Goal: Task Accomplishment & Management: Manage account settings

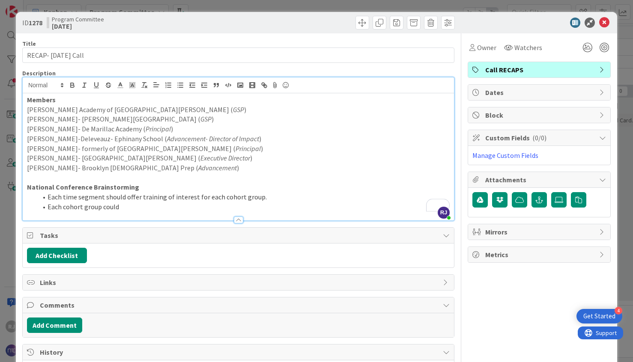
click at [110, 195] on li "Each time segment should offer training of interest for each cohort group." at bounding box center [243, 197] width 412 height 10
click at [126, 207] on li "Each cohort group could" at bounding box center [243, 207] width 412 height 10
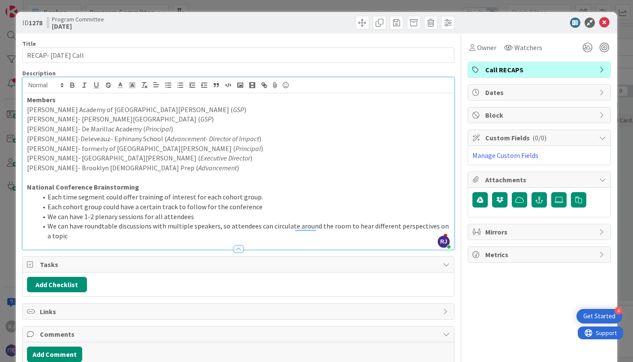
click at [71, 235] on li "We can have roundtable discussions with multiple speakers, so attendees can cir…" at bounding box center [243, 230] width 412 height 19
click at [257, 208] on li "Each cohort group could have a certain track to follow for the conference" at bounding box center [243, 207] width 412 height 10
click at [203, 215] on li "We can have 1-2 plenary sessions for all attendees" at bounding box center [243, 217] width 412 height 10
click at [68, 237] on li "We can have roundtable discussions with multiple speakers, so attendees can cir…" at bounding box center [243, 230] width 412 height 19
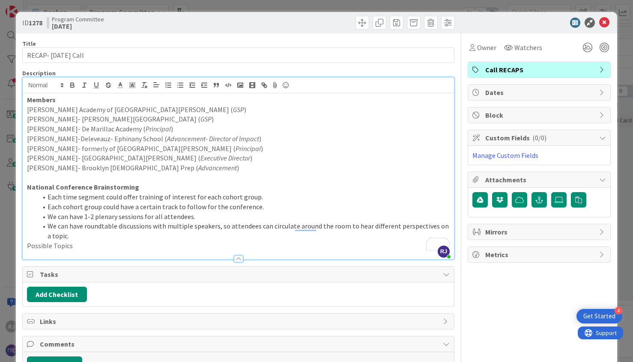
click at [148, 184] on p "National Conference Brainstorming" at bounding box center [238, 187] width 423 height 10
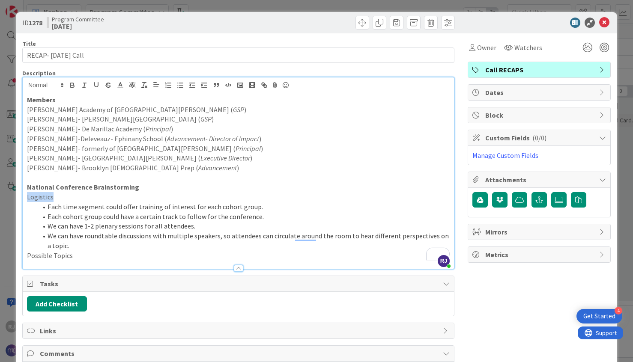
drag, startPoint x: 54, startPoint y: 199, endPoint x: 26, endPoint y: 197, distance: 28.3
click at [26, 197] on div "Members Nick McDowell- Loyola Academy of St. Louis ( GSP ) Tamara Harris- Maria…" at bounding box center [238, 181] width 431 height 176
click at [95, 84] on icon "button" at bounding box center [96, 85] width 8 height 8
drag, startPoint x: 80, startPoint y: 257, endPoint x: 31, endPoint y: 255, distance: 48.9
click at [31, 255] on p "Possible Topics" at bounding box center [238, 256] width 423 height 10
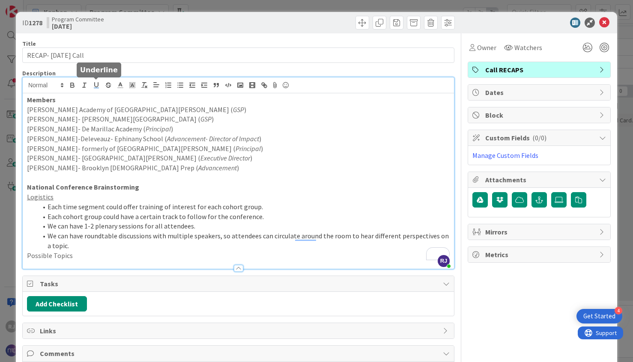
click at [98, 85] on icon "button" at bounding box center [96, 85] width 8 height 8
click at [128, 178] on p "To enrich screen reader interactions, please activate Accessibility in Grammarl…" at bounding box center [238, 178] width 423 height 10
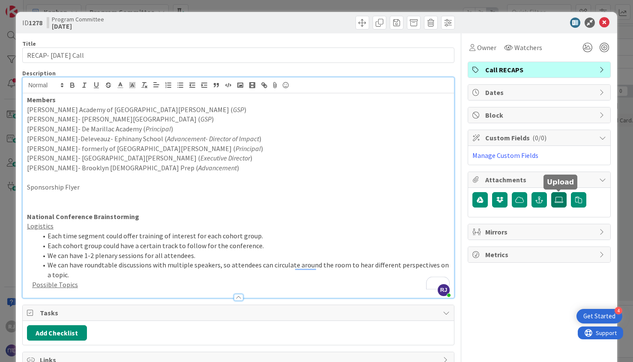
click at [559, 201] on icon at bounding box center [558, 200] width 9 height 7
click at [551, 192] on input "file" at bounding box center [551, 192] width 0 height 0
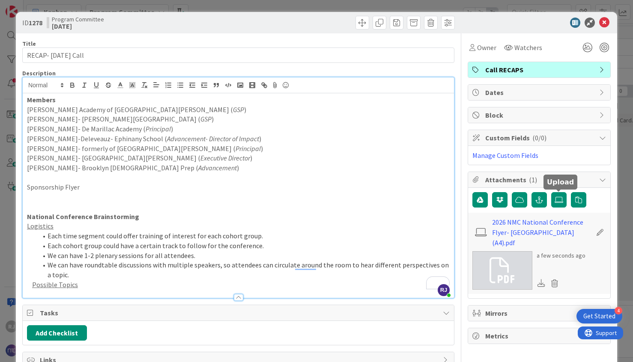
click at [92, 188] on p "Sponsorship Flyer" at bounding box center [238, 187] width 423 height 10
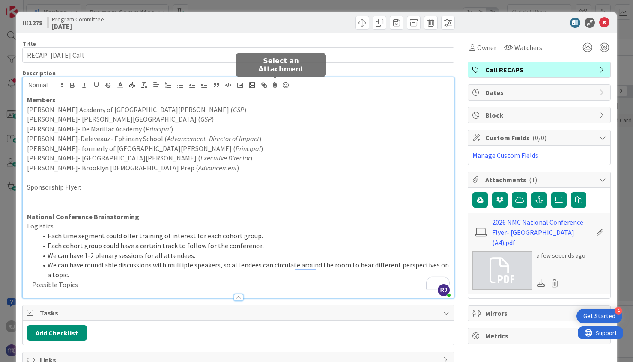
click at [275, 84] on icon at bounding box center [275, 85] width 10 height 12
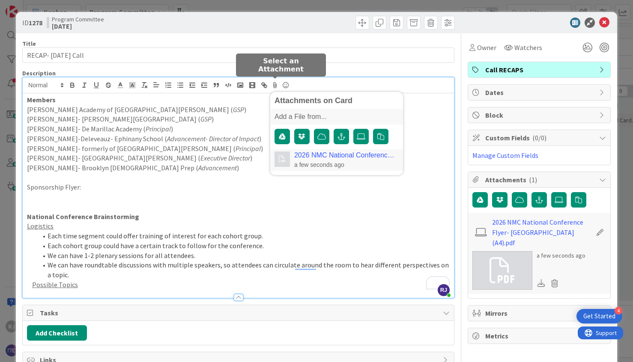
click at [331, 154] on link "2026 NMC National Conference Flyer- St. Louis (A4).pdf" at bounding box center [344, 156] width 101 height 8
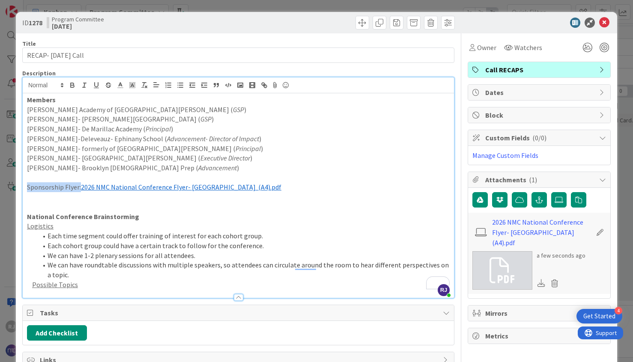
drag, startPoint x: 26, startPoint y: 185, endPoint x: 80, endPoint y: 189, distance: 53.7
click at [80, 189] on div "Members Nick McDowell- Loyola Academy of St. Louis ( GSP ) Tamara Harris- Maria…" at bounding box center [238, 195] width 431 height 205
click at [71, 83] on icon "button" at bounding box center [72, 84] width 3 height 2
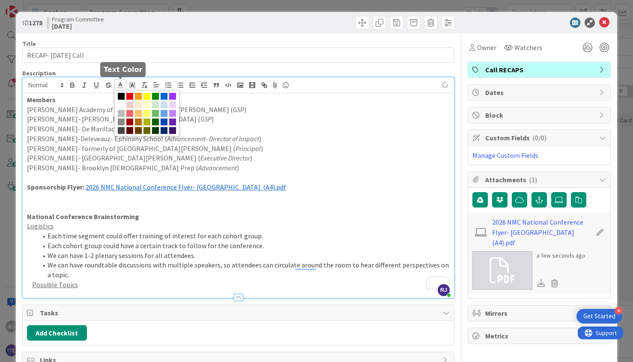
click at [121, 85] on polyline at bounding box center [120, 84] width 3 height 3
click at [164, 94] on span at bounding box center [164, 96] width 7 height 7
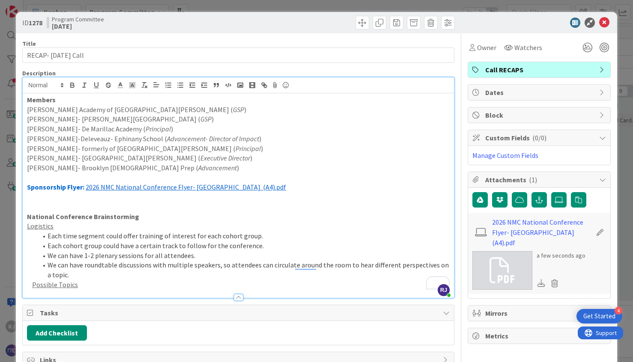
click at [252, 209] on p "To enrich screen reader interactions, please activate Accessibility in Grammarl…" at bounding box center [238, 207] width 423 height 10
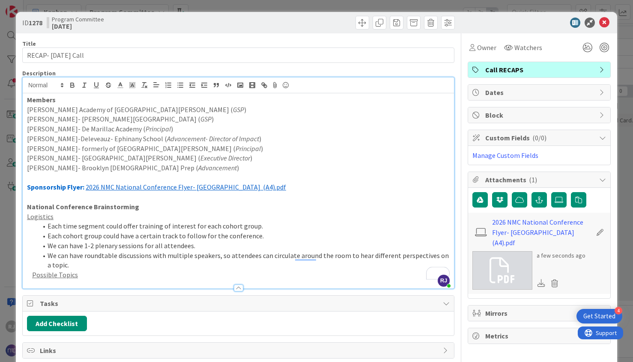
click at [83, 276] on p "Possible Topics" at bounding box center [238, 275] width 423 height 10
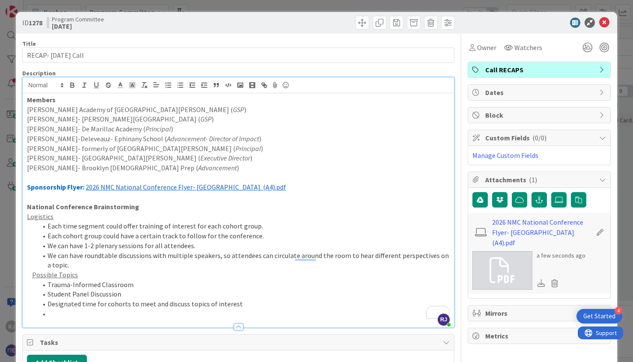
click at [242, 307] on li "Designated time for cohorts to meet and discuss topics of interest" at bounding box center [243, 304] width 412 height 10
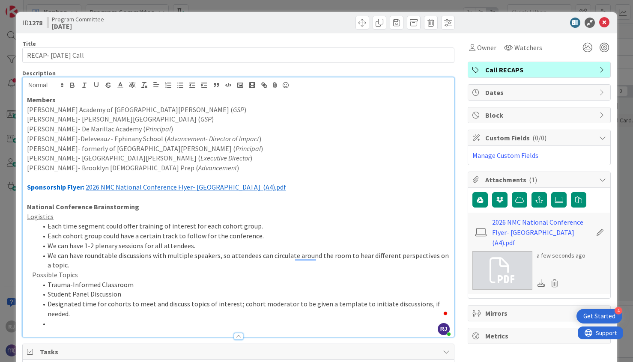
click at [75, 319] on li "To enrich screen reader interactions, please activate Accessibility in Grammarl…" at bounding box center [243, 324] width 412 height 10
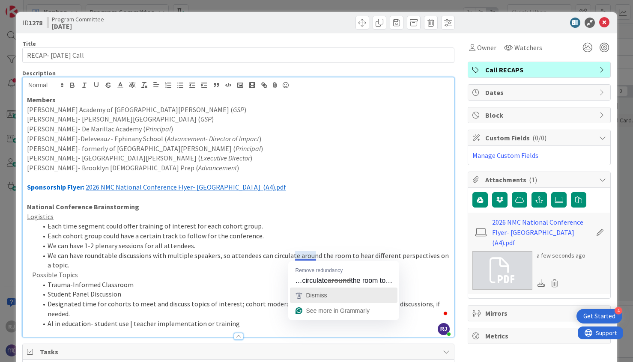
click at [316, 295] on span "Dismiss" at bounding box center [316, 295] width 21 height 7
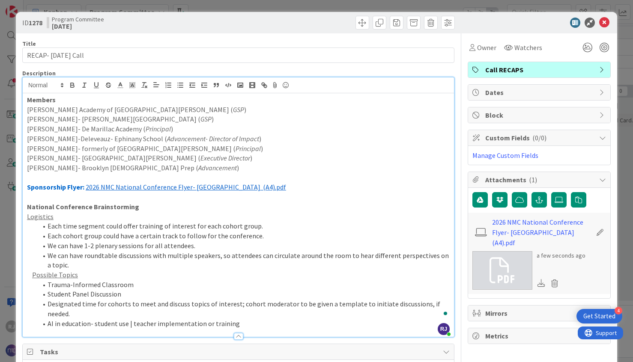
click at [143, 293] on li "Student Panel Discussion" at bounding box center [243, 294] width 412 height 10
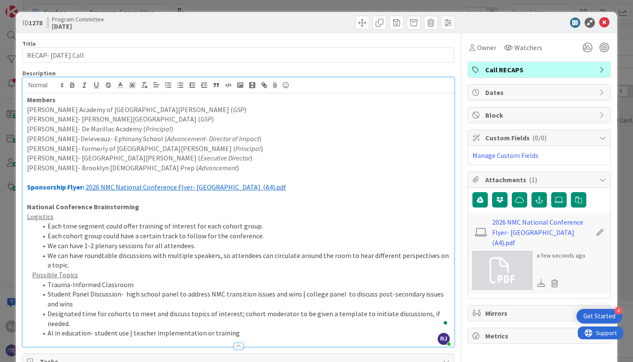
click at [79, 265] on li "We can have roundtable discussions with multiple speakers, so attendees can cir…" at bounding box center [243, 260] width 412 height 19
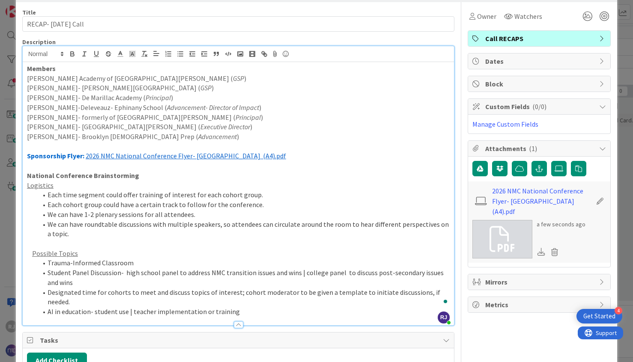
scroll to position [51, 0]
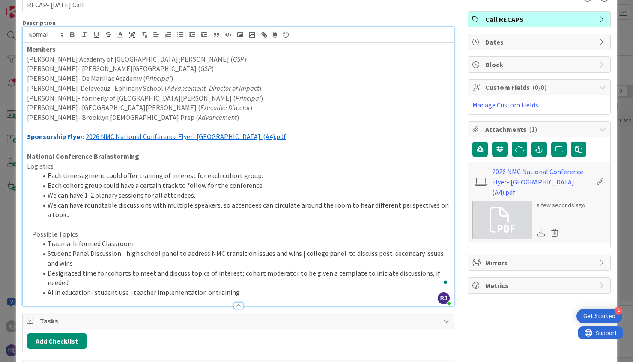
click at [257, 288] on li "AI in education- student use | teacher implementation or training" at bounding box center [243, 293] width 412 height 10
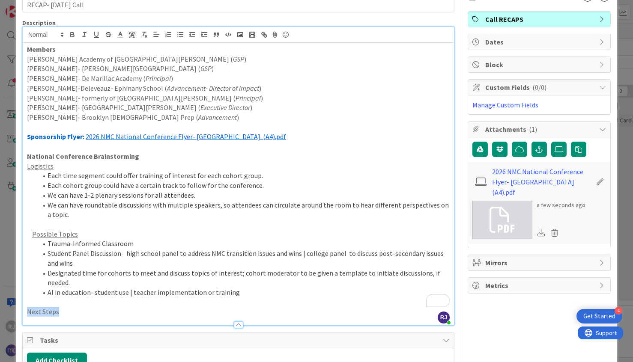
drag, startPoint x: 58, startPoint y: 302, endPoint x: 24, endPoint y: 301, distance: 34.3
click at [24, 301] on div "Members Nick McDowell- Loyola Academy of St. Louis ( GSP ) Tamara Harris- Maria…" at bounding box center [238, 184] width 431 height 283
click at [97, 36] on icon "button" at bounding box center [96, 34] width 3 height 4
click at [73, 307] on p "Next Steps" at bounding box center [238, 312] width 423 height 10
click at [72, 307] on p "Next Steps" at bounding box center [238, 312] width 423 height 10
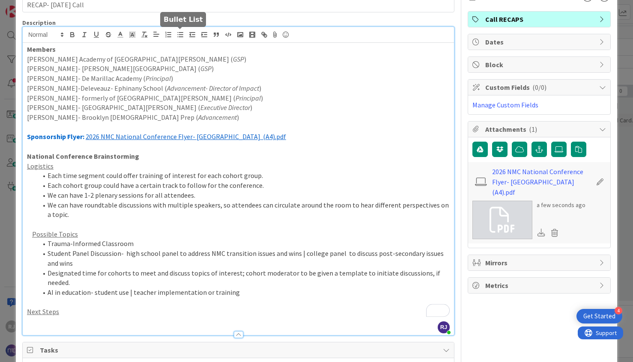
click at [180, 35] on icon "button" at bounding box center [180, 35] width 8 height 8
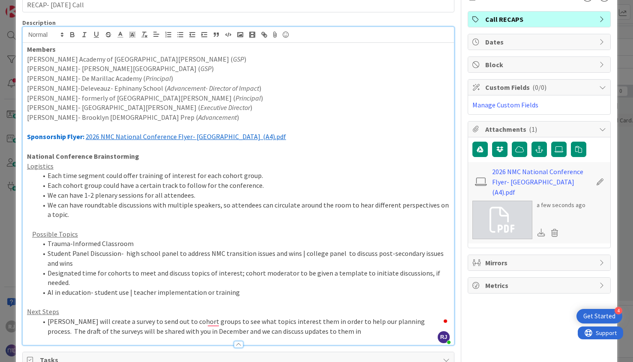
click at [189, 322] on li "Ros Jackson will create a survey to send out to cohort groups to see what topic…" at bounding box center [243, 326] width 412 height 19
click at [324, 320] on li "Ros Jackson will create a survey to send out to cohort groups to see what topic…" at bounding box center [243, 326] width 412 height 19
click at [388, 322] on li "Ros Jackson will create a survey to send out to cohort groups to see what topic…" at bounding box center [243, 326] width 412 height 19
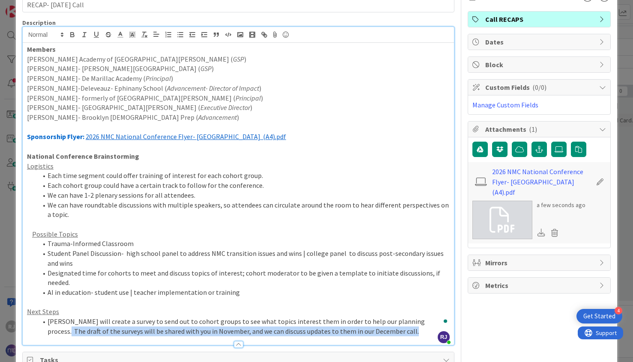
drag, startPoint x: 425, startPoint y: 311, endPoint x: 381, endPoint y: 322, distance: 45.5
click at [381, 322] on li "Ros Jackson will create a survey to send out to cohort groups to see what topic…" at bounding box center [243, 326] width 412 height 19
click at [121, 35] on line at bounding box center [120, 35] width 2 height 0
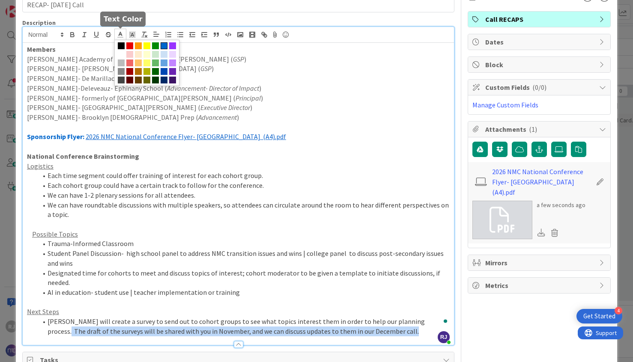
click at [166, 44] on span at bounding box center [164, 45] width 7 height 7
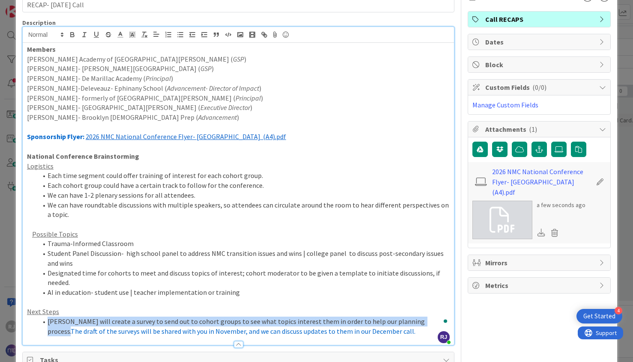
click at [385, 321] on li "Ros Jackson will create a survey to send out to cohort groups to see what topic…" at bounding box center [243, 326] width 412 height 19
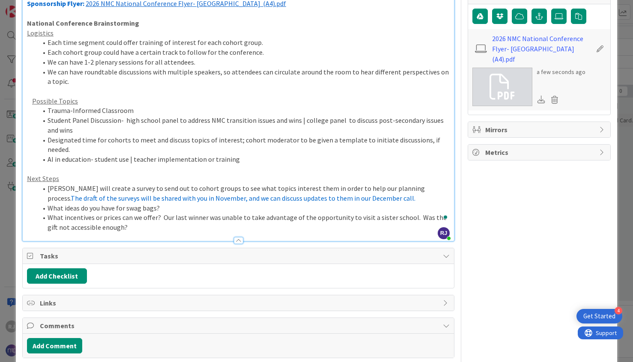
scroll to position [182, 0]
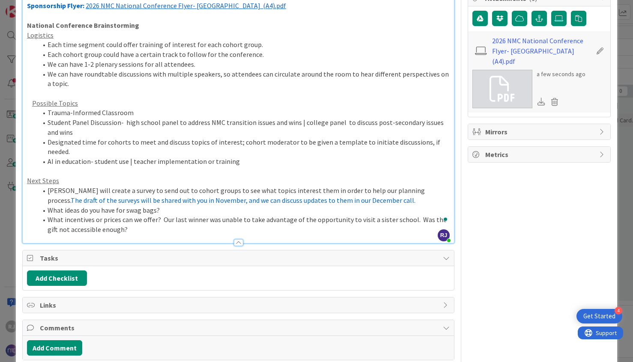
click at [140, 220] on li "What incentives or prices can we offer? Our last winner was unable to take adva…" at bounding box center [243, 224] width 412 height 19
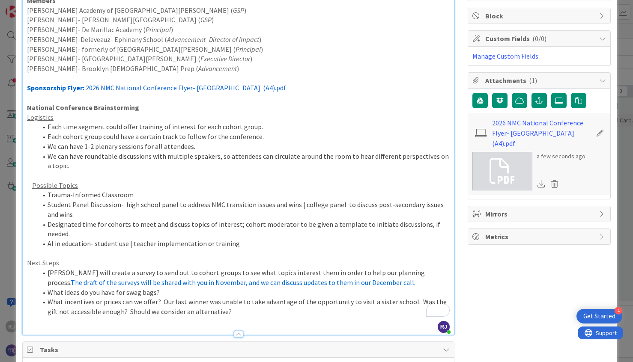
scroll to position [130, 0]
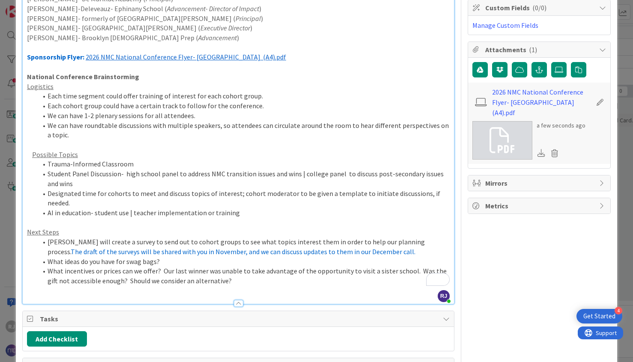
click at [119, 237] on li "Ros Jackson will create a survey to send out to cohort groups to see what topic…" at bounding box center [243, 246] width 412 height 19
click at [229, 276] on li "What incentives or prices can we offer? Our last winner was unable to take adva…" at bounding box center [243, 275] width 412 height 19
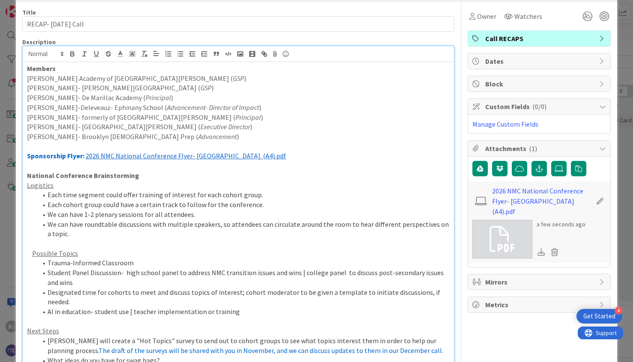
scroll to position [0, 0]
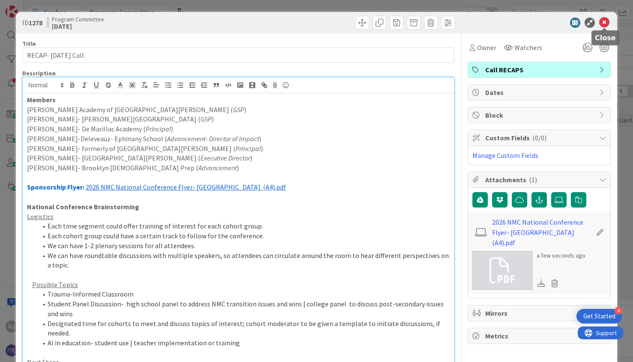
click at [604, 23] on icon at bounding box center [604, 23] width 10 height 10
click at [602, 25] on icon at bounding box center [604, 23] width 10 height 10
click at [609, 22] on div at bounding box center [535, 23] width 152 height 10
click at [608, 22] on icon at bounding box center [604, 23] width 10 height 10
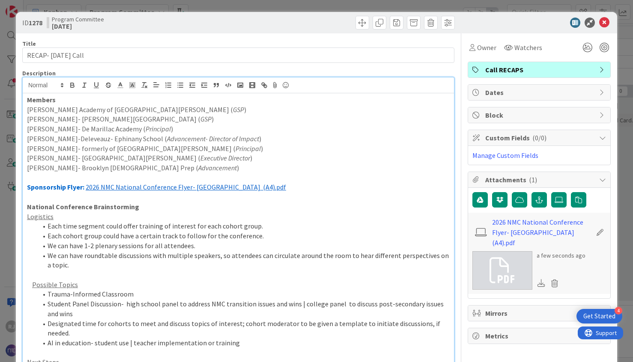
click at [264, 26] on div at bounding box center [348, 23] width 214 height 14
click at [319, 5] on div "ID 1278 Program Committee October 3rd Title 21 / 128 RECAP- October 3 Call Desc…" at bounding box center [316, 181] width 633 height 362
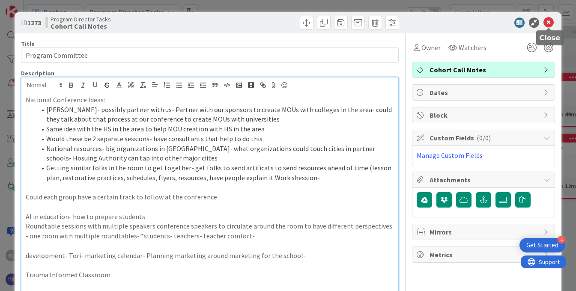
click at [548, 22] on icon at bounding box center [548, 23] width 10 height 10
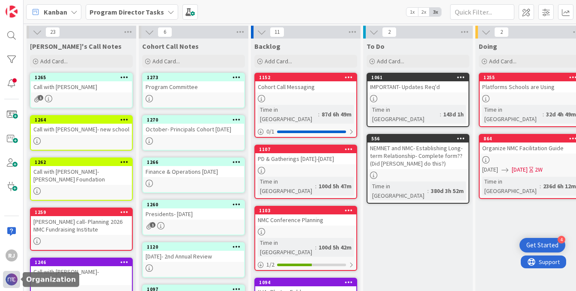
click at [9, 279] on img at bounding box center [12, 280] width 12 height 12
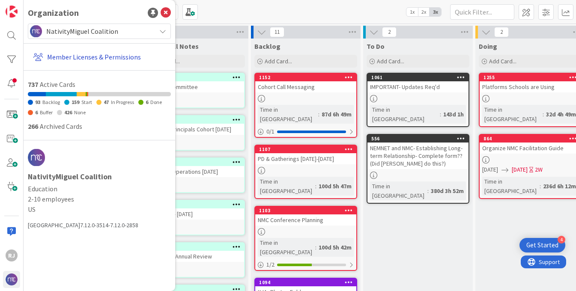
click at [110, 53] on link "Member Licenses & Permissions" at bounding box center [100, 56] width 141 height 15
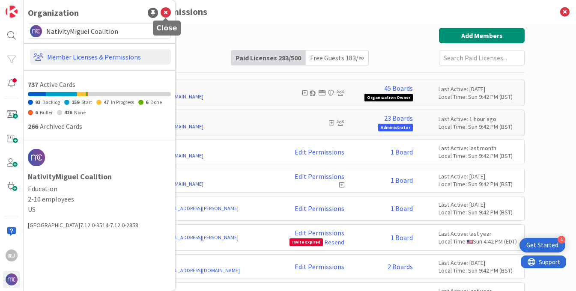
click at [166, 15] on icon at bounding box center [166, 13] width 10 height 10
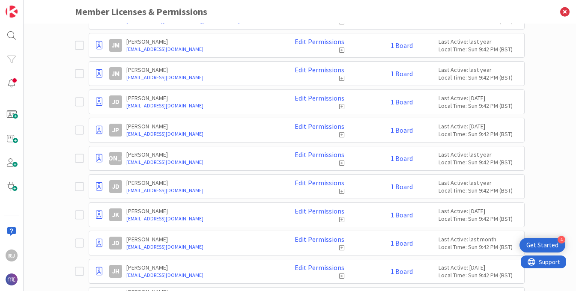
scroll to position [2973, 0]
click at [403, 241] on link "1 Board" at bounding box center [401, 242] width 22 height 8
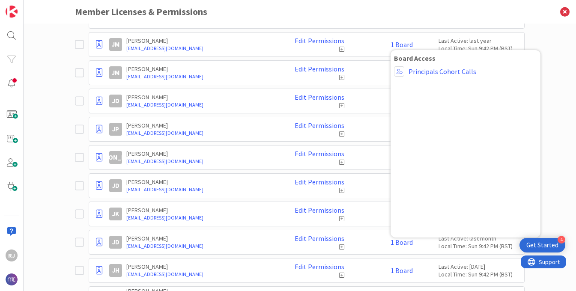
click at [340, 247] on icon at bounding box center [341, 247] width 5 height 6
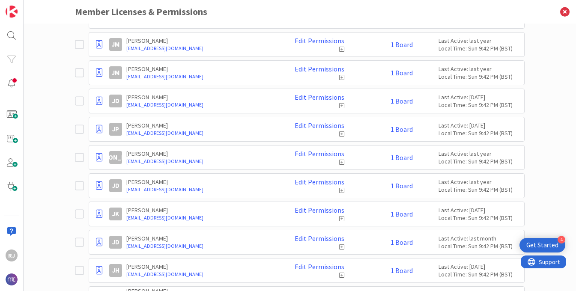
click at [341, 246] on icon at bounding box center [341, 247] width 5 height 6
click at [330, 238] on link "Edit Permissions" at bounding box center [320, 239] width 50 height 8
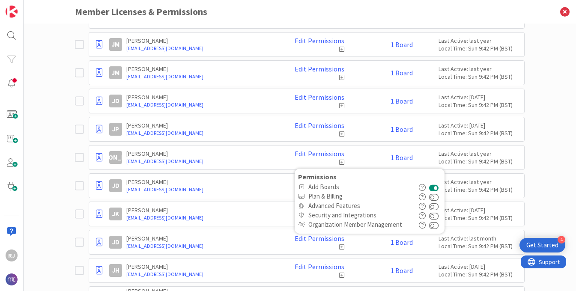
click at [289, 243] on div "Edit Permissions Permissions Add Boards Plan & Billing Advanced Features Securi…" at bounding box center [312, 242] width 64 height 15
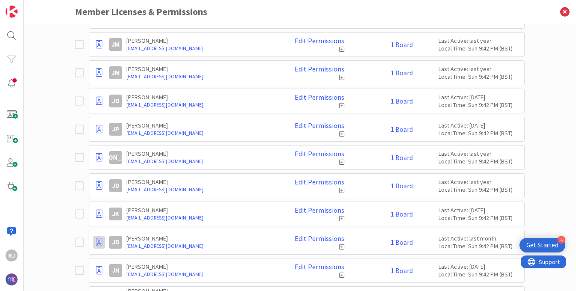
click at [100, 240] on icon at bounding box center [99, 242] width 6 height 9
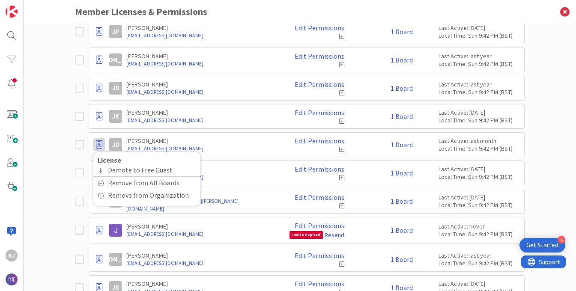
scroll to position [3073, 0]
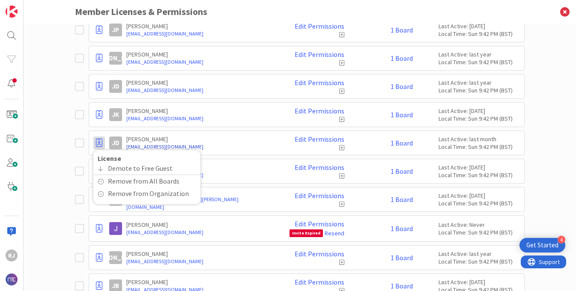
click at [238, 143] on link "[EMAIL_ADDRESS][DOMAIN_NAME]" at bounding box center [200, 147] width 149 height 8
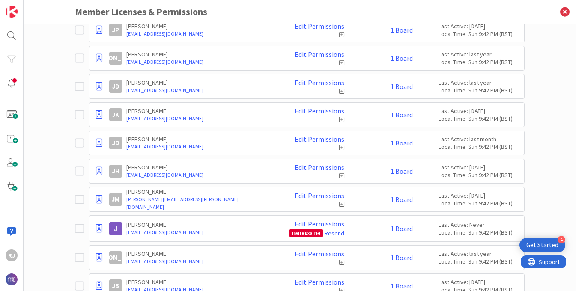
click at [413, 170] on div "JH Jolene Hibbler jhibbler@loyolaacademy.org Edit Permissions 1 Board Last Acti…" at bounding box center [314, 171] width 411 height 15
click at [405, 170] on link "1 Board" at bounding box center [401, 171] width 22 height 8
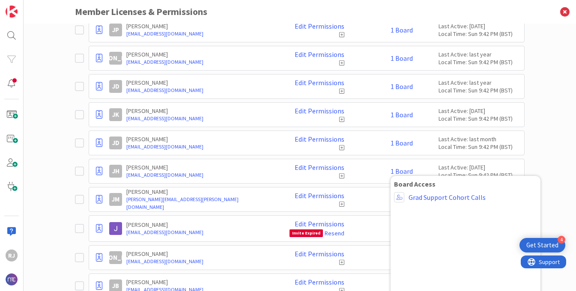
click at [363, 170] on div "1 Board Board Access Grad Support Cohort Calls" at bounding box center [380, 171] width 64 height 8
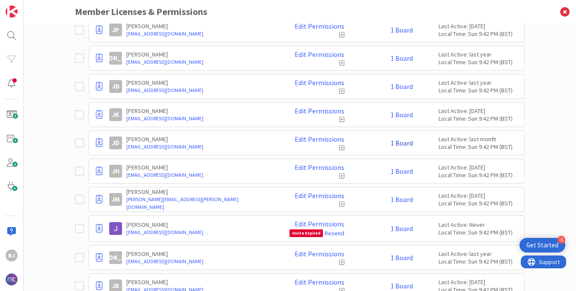
click at [403, 140] on link "1 Board" at bounding box center [401, 143] width 22 height 8
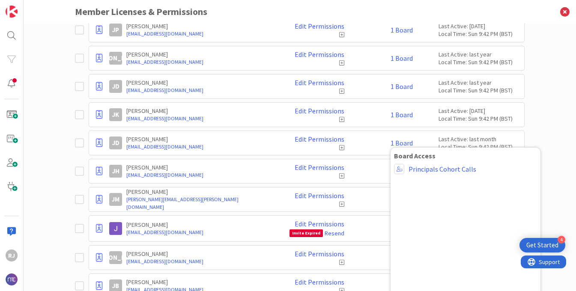
click at [372, 140] on div "1 Board Board Access Principals Cohort Calls" at bounding box center [380, 143] width 64 height 8
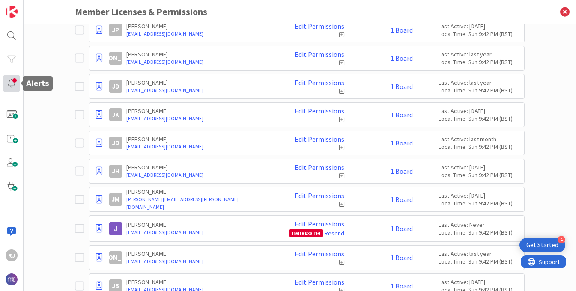
click at [11, 83] on div at bounding box center [11, 83] width 17 height 17
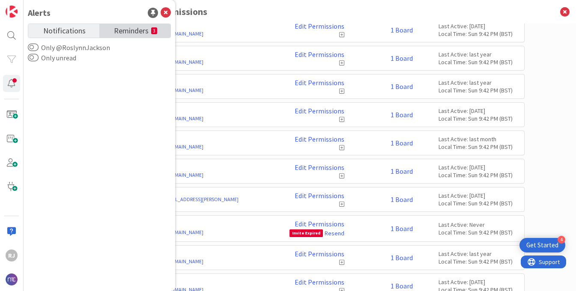
click at [121, 30] on span "Reminders" at bounding box center [131, 30] width 35 height 12
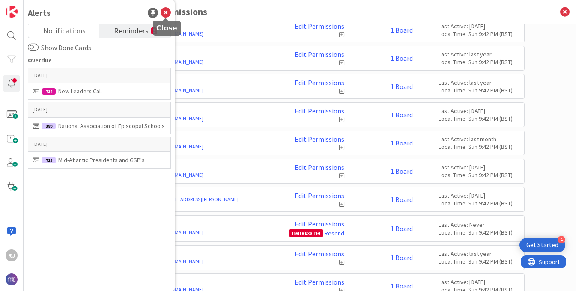
click at [167, 11] on icon at bounding box center [166, 13] width 10 height 10
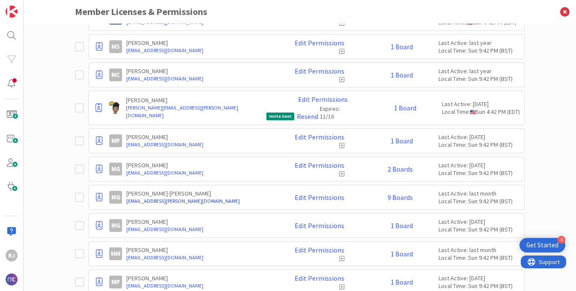
scroll to position [4049, 0]
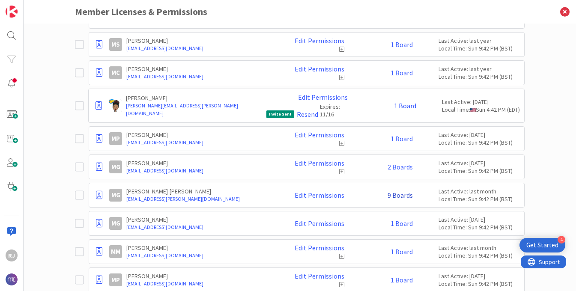
click at [405, 191] on link "9 Boards" at bounding box center [399, 195] width 25 height 8
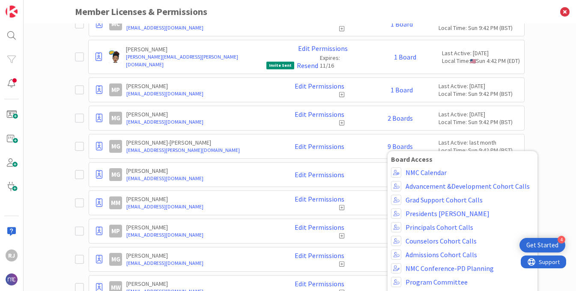
scroll to position [4102, 0]
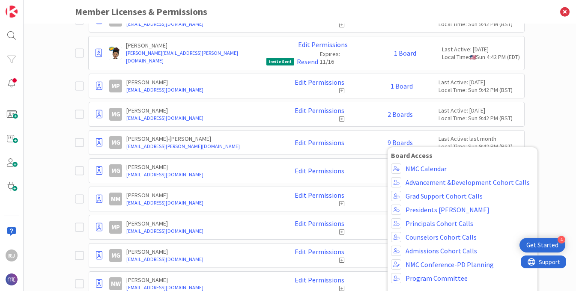
click at [541, 104] on div "Paid Available: 217 Free Available: Unlimited Name Paid Licenses 283 / 500 Free…" at bounding box center [300, 158] width 552 height 268
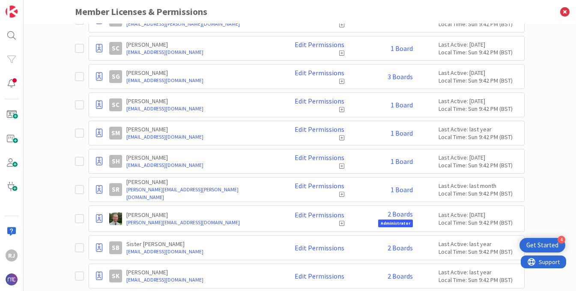
scroll to position [5529, 0]
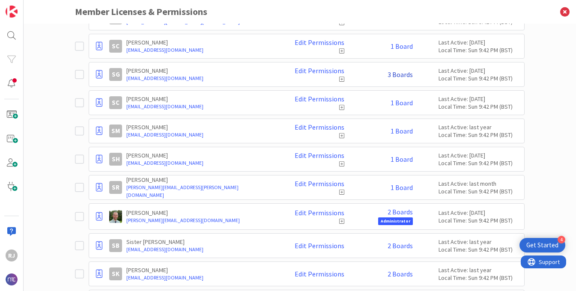
click at [401, 71] on link "3 Boards" at bounding box center [399, 75] width 25 height 8
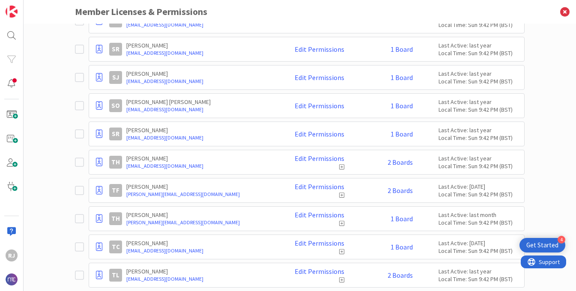
scroll to position [5781, 0]
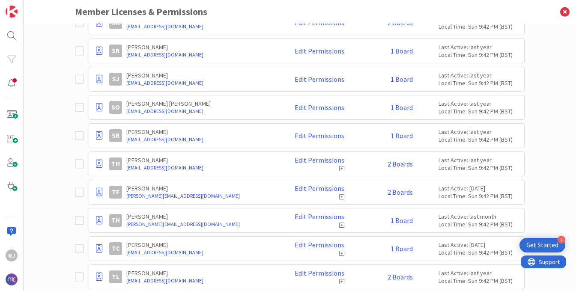
click at [394, 160] on link "2 Boards" at bounding box center [399, 164] width 25 height 8
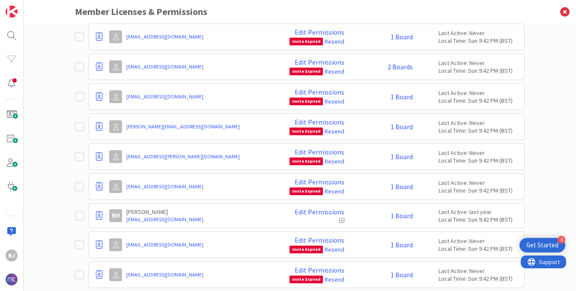
scroll to position [7616, 0]
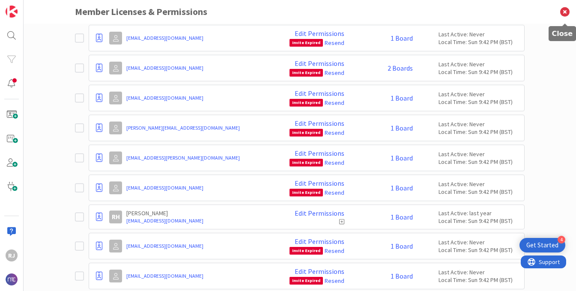
click at [566, 13] on icon at bounding box center [565, 12] width 22 height 24
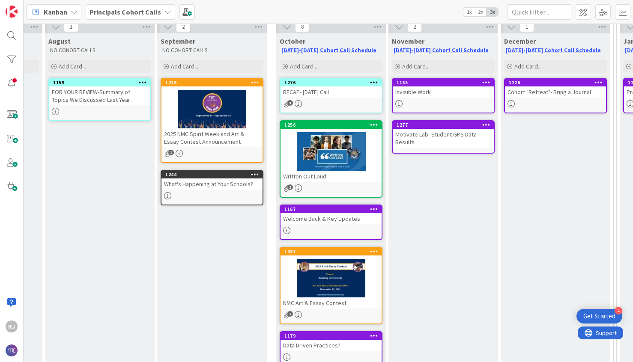
click at [144, 12] on b "Principals Cohort Calls" at bounding box center [124, 12] width 71 height 9
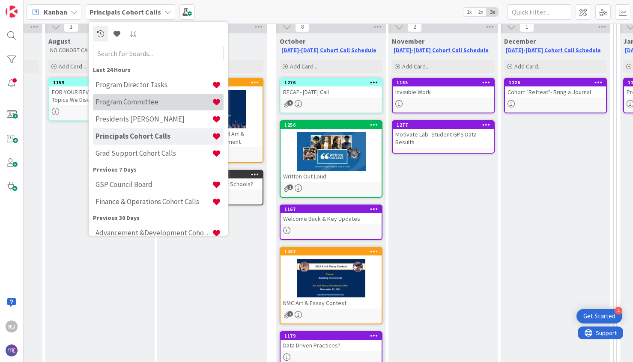
click at [134, 103] on h4 "Program Committee" at bounding box center [153, 102] width 116 height 9
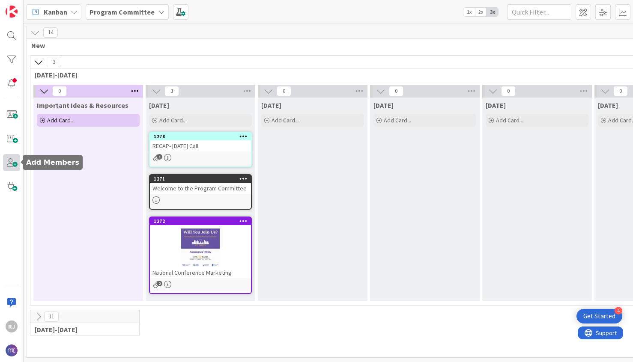
click at [12, 161] on span at bounding box center [11, 162] width 17 height 17
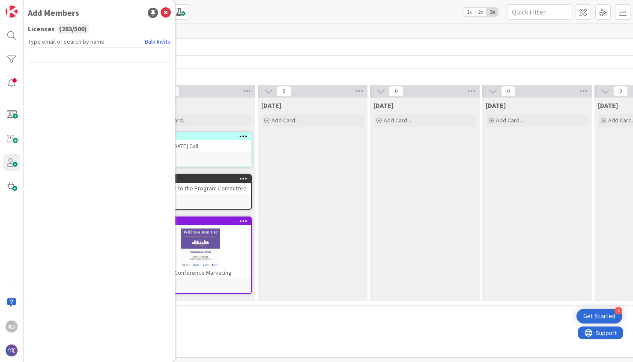
click at [98, 55] on input "text" at bounding box center [99, 54] width 141 height 15
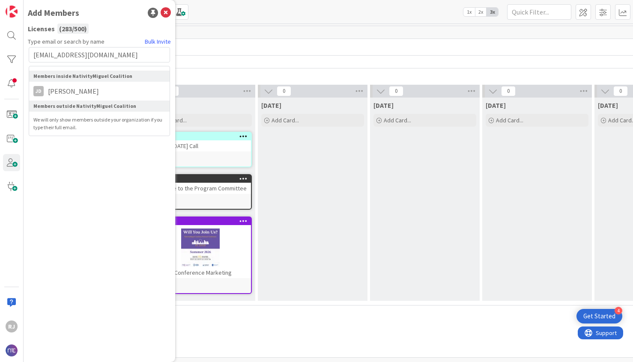
click at [153, 55] on input "[EMAIL_ADDRESS][DOMAIN_NAME]" at bounding box center [99, 54] width 141 height 15
type input "[EMAIL_ADDRESS][DOMAIN_NAME]"
click at [160, 41] on link "Bulk Invite" at bounding box center [158, 41] width 26 height 9
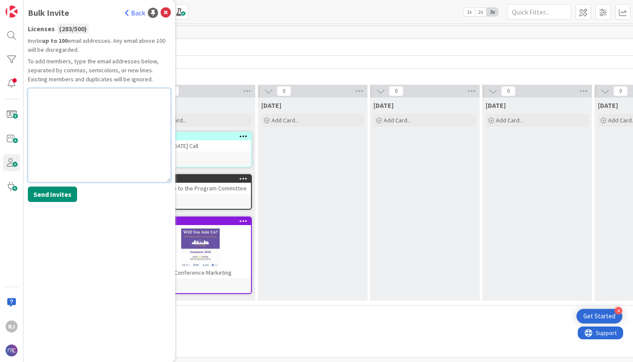
click at [74, 100] on textarea at bounding box center [99, 135] width 143 height 94
paste textarea "[EMAIL_ADDRESS][DOMAIN_NAME]"
type textarea "[EMAIL_ADDRESS][DOMAIN_NAME]"
click at [71, 188] on button "Send Invites" at bounding box center [52, 194] width 49 height 15
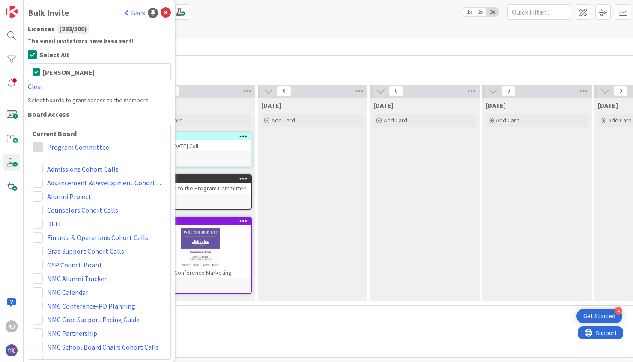
click at [38, 145] on span at bounding box center [38, 147] width 10 height 10
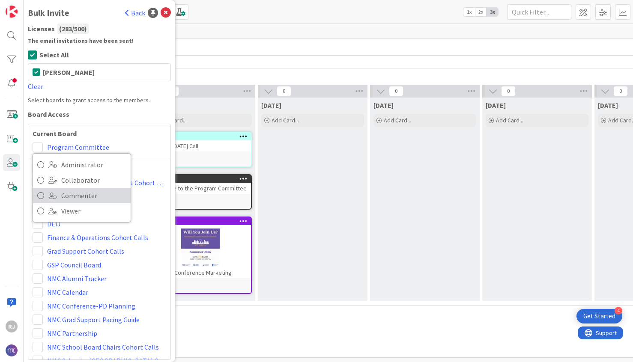
click at [82, 194] on span "Commenter" at bounding box center [93, 195] width 65 height 13
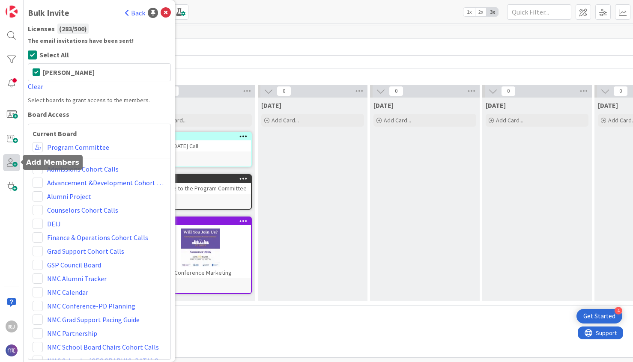
click at [12, 165] on span at bounding box center [11, 162] width 17 height 17
click at [15, 163] on span at bounding box center [11, 162] width 17 height 17
click at [39, 144] on span at bounding box center [38, 147] width 10 height 10
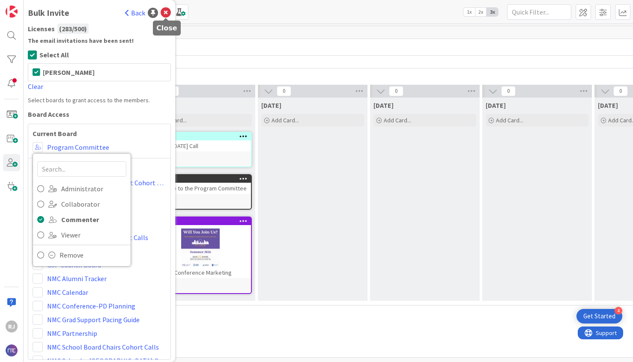
click at [167, 14] on icon at bounding box center [166, 13] width 10 height 10
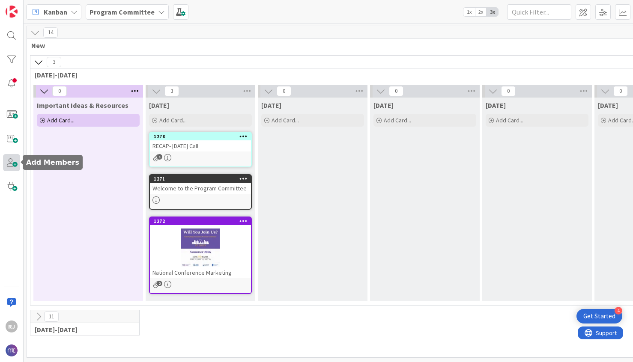
click at [15, 164] on span at bounding box center [11, 162] width 17 height 17
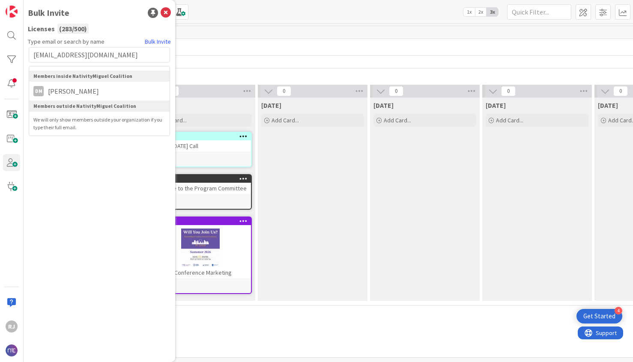
type input "[EMAIL_ADDRESS][DOMAIN_NAME]"
click at [139, 54] on input "[EMAIL_ADDRESS][DOMAIN_NAME]" at bounding box center [99, 54] width 141 height 15
click at [137, 50] on input "[EMAIL_ADDRESS][DOMAIN_NAME]" at bounding box center [99, 54] width 141 height 15
click at [155, 43] on link "Bulk Invite" at bounding box center [158, 41] width 26 height 9
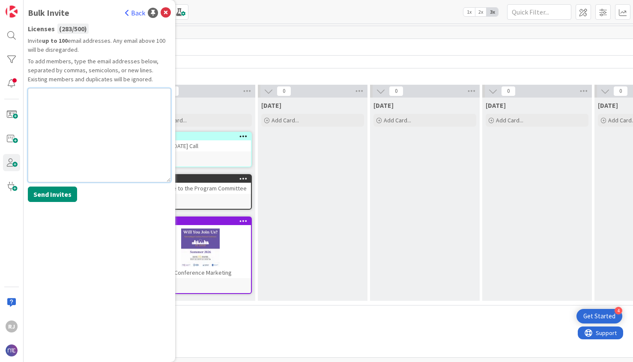
click at [44, 118] on textarea at bounding box center [99, 135] width 143 height 94
paste textarea "[EMAIL_ADDRESS][DOMAIN_NAME]"
type textarea "[EMAIL_ADDRESS][DOMAIN_NAME]"
click at [49, 193] on button "Send Invites" at bounding box center [52, 194] width 49 height 15
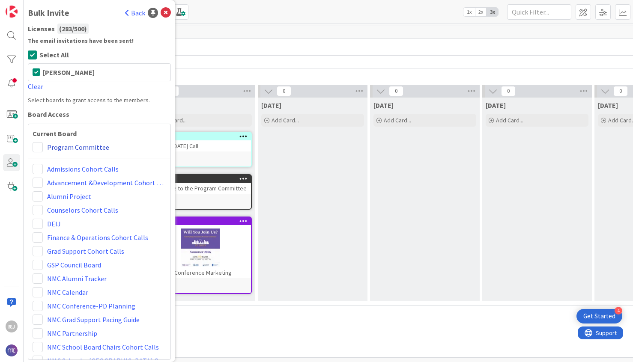
click at [67, 145] on link "Program Committee" at bounding box center [78, 147] width 62 height 10
click at [40, 147] on span at bounding box center [38, 147] width 10 height 10
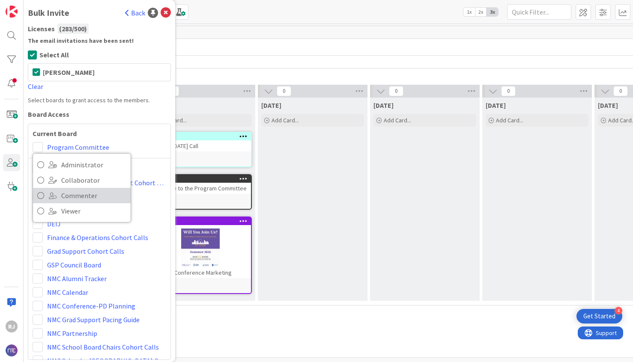
click at [66, 197] on span "Commenter" at bounding box center [93, 195] width 65 height 13
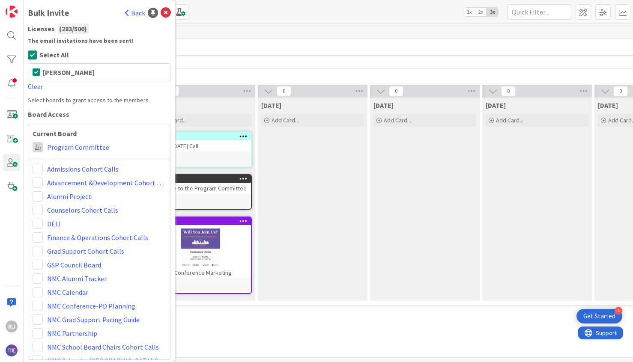
click at [37, 147] on span at bounding box center [38, 147] width 10 height 10
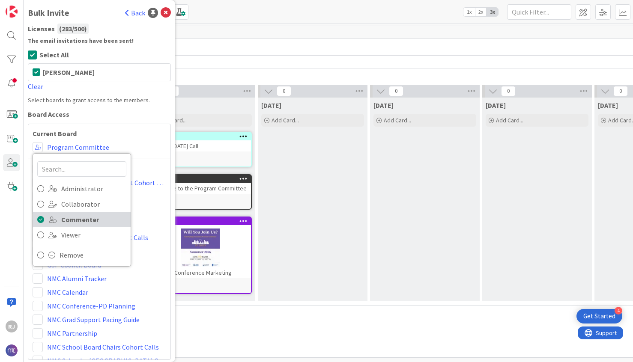
click at [80, 218] on span "Commenter" at bounding box center [93, 219] width 65 height 13
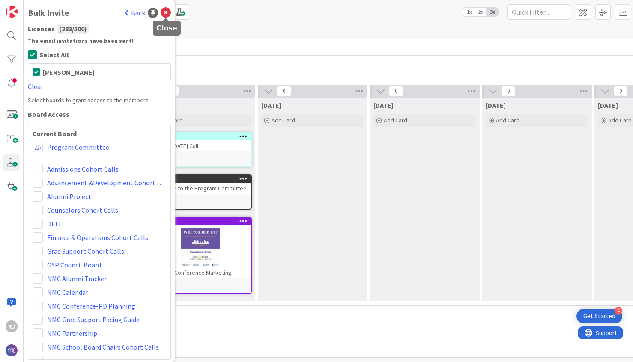
click at [168, 12] on icon at bounding box center [166, 13] width 10 height 10
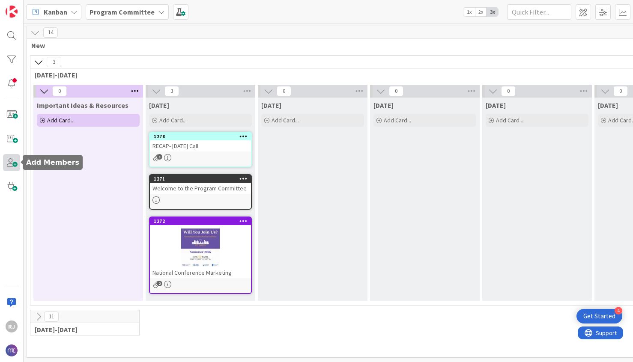
click at [13, 158] on span at bounding box center [11, 162] width 17 height 17
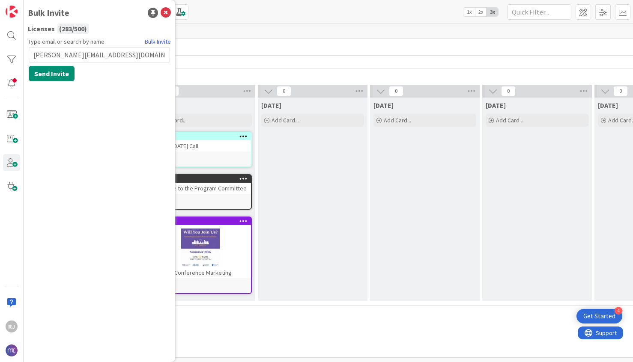
type input "[PERSON_NAME][EMAIL_ADDRESS][DOMAIN_NAME]"
click at [49, 69] on button "Send Invite" at bounding box center [52, 73] width 46 height 15
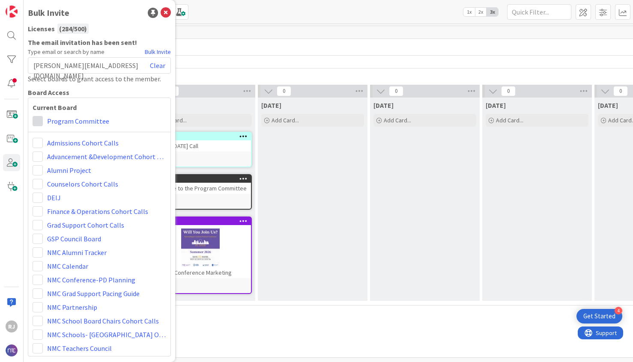
click at [38, 118] on span at bounding box center [38, 121] width 10 height 10
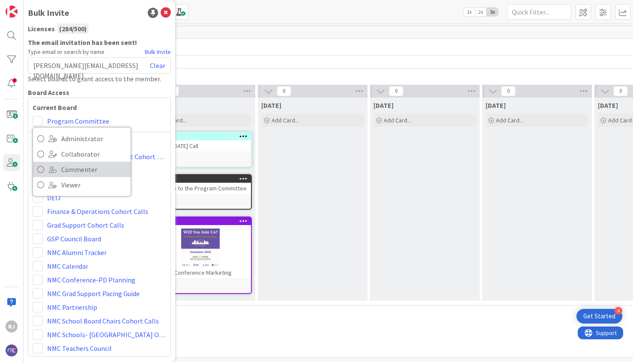
click at [66, 168] on span "Commenter" at bounding box center [93, 169] width 65 height 13
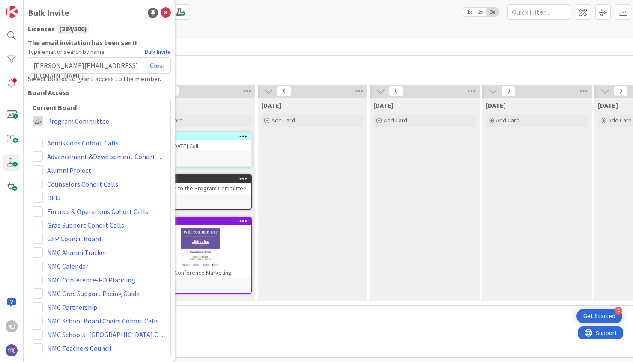
click at [39, 120] on span at bounding box center [38, 121] width 10 height 10
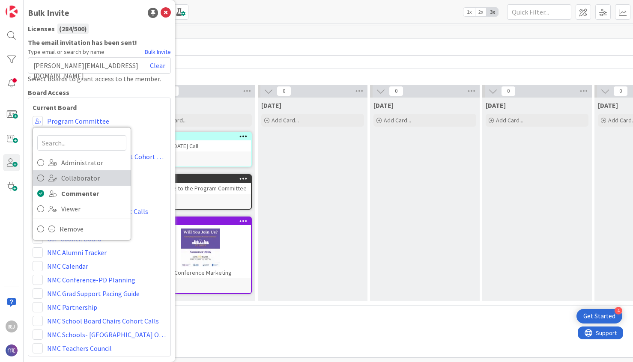
click at [73, 178] on span "Collaborator" at bounding box center [93, 178] width 65 height 13
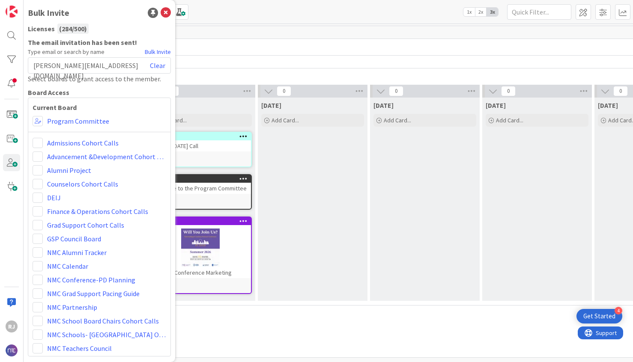
click at [40, 115] on div "Current Board Administrator Collaborator Commenter Viewer Remove Program Commit…" at bounding box center [99, 227] width 143 height 259
click at [38, 121] on span at bounding box center [38, 121] width 10 height 10
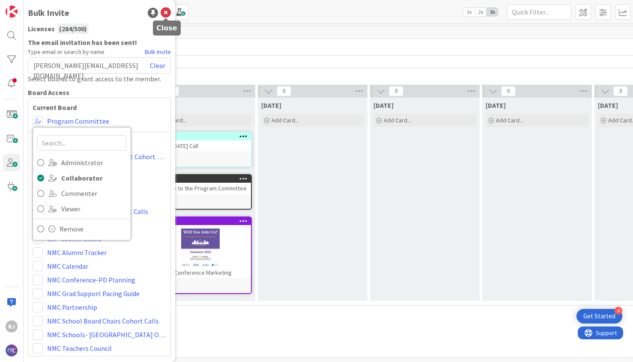
click at [168, 14] on icon at bounding box center [166, 13] width 10 height 10
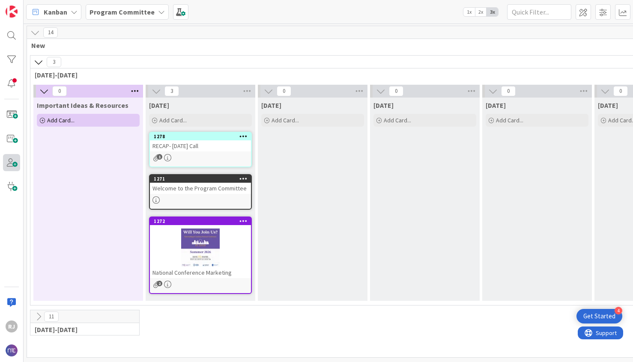
click at [14, 162] on span at bounding box center [11, 162] width 17 height 17
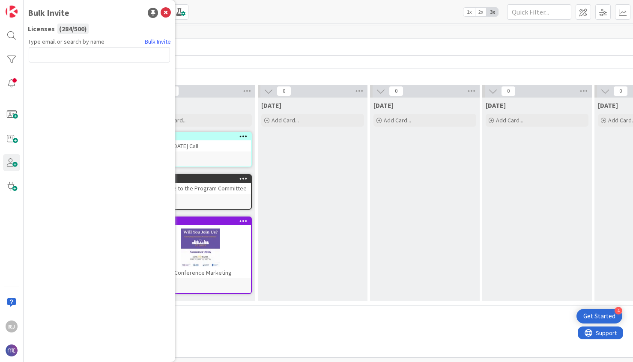
click at [164, 13] on icon at bounding box center [166, 13] width 10 height 10
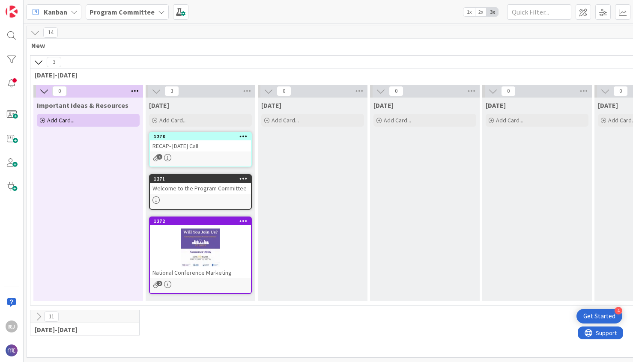
click at [164, 13] on div "Program Committee" at bounding box center [127, 11] width 83 height 15
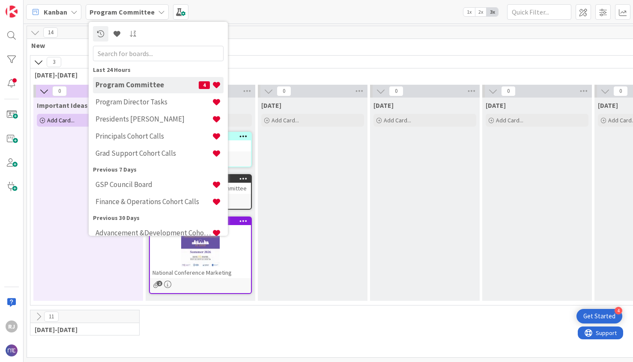
click at [153, 86] on h4 "Program Committee" at bounding box center [146, 84] width 103 height 9
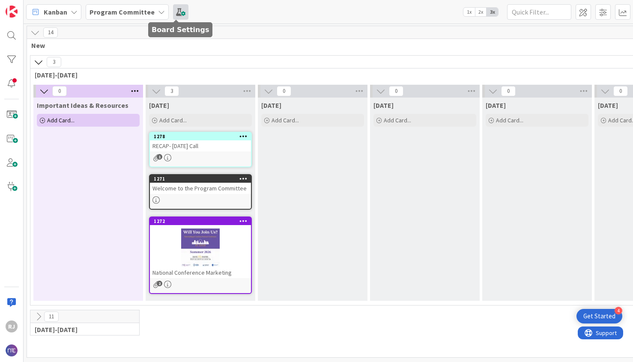
click at [175, 12] on span at bounding box center [180, 11] width 15 height 15
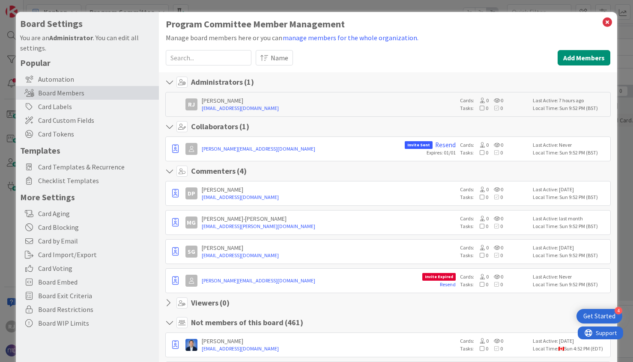
click at [605, 22] on icon at bounding box center [607, 22] width 11 height 12
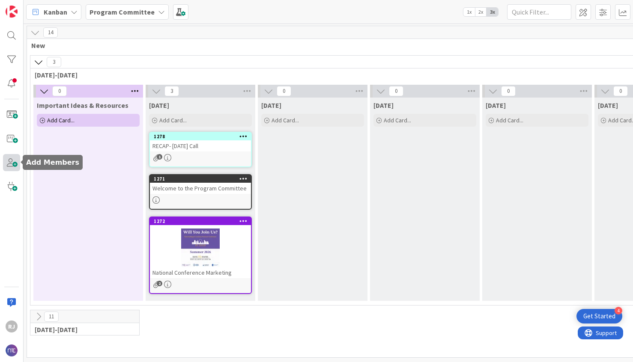
click at [15, 163] on span at bounding box center [11, 162] width 17 height 17
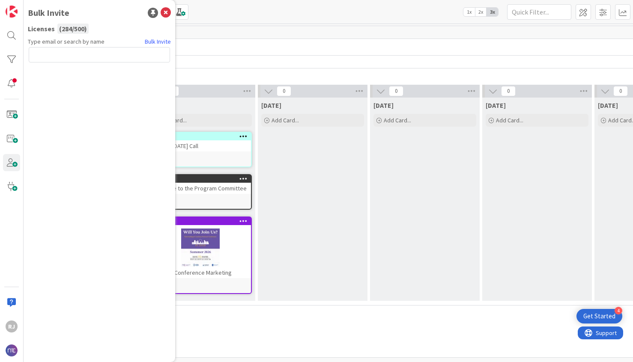
click at [92, 54] on input "text" at bounding box center [99, 54] width 141 height 15
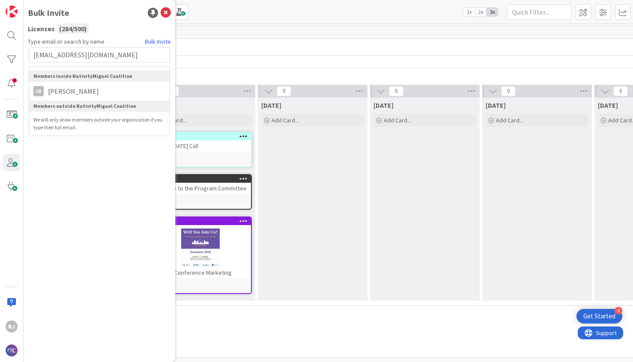
type input "[EMAIL_ADDRESS][DOMAIN_NAME]"
click at [120, 86] on li "Jd [PERSON_NAME]" at bounding box center [99, 90] width 140 height 15
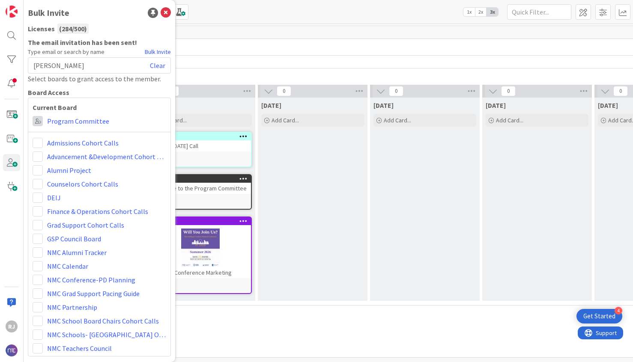
click at [39, 121] on span at bounding box center [38, 121] width 10 height 10
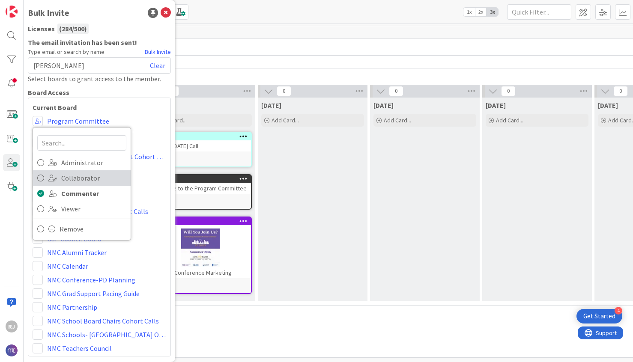
click at [78, 180] on span "Collaborator" at bounding box center [93, 178] width 65 height 13
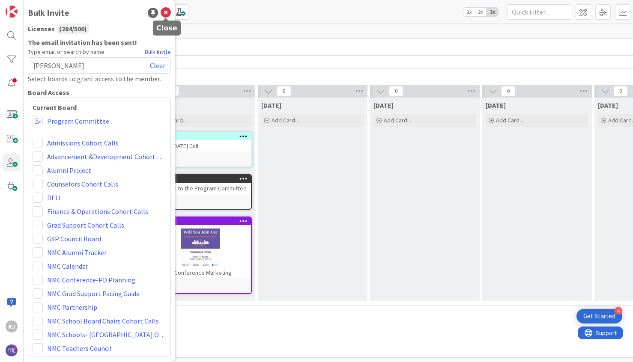
click at [167, 12] on icon at bounding box center [166, 13] width 10 height 10
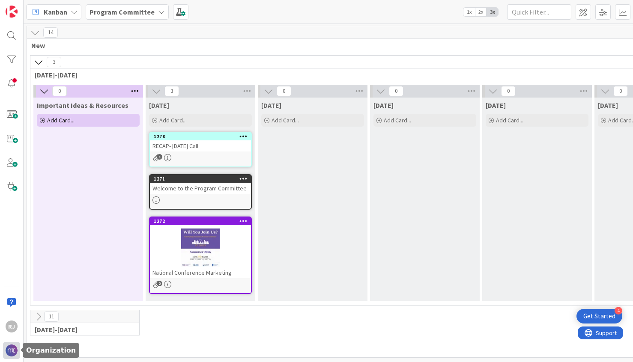
click at [9, 352] on img at bounding box center [12, 351] width 12 height 12
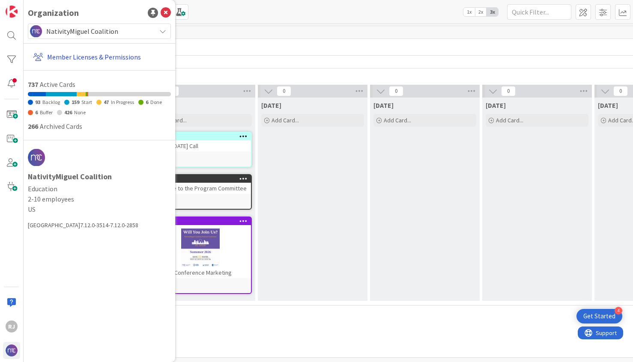
click at [109, 57] on link "Member Licenses & Permissions" at bounding box center [100, 56] width 141 height 15
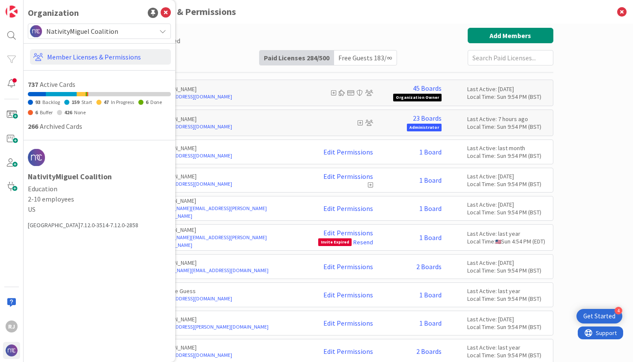
click at [231, 43] on div "Paid Available: 216 Free Available: Unlimited Name Paid Licenses 284 / 500 Free…" at bounding box center [329, 47] width 450 height 38
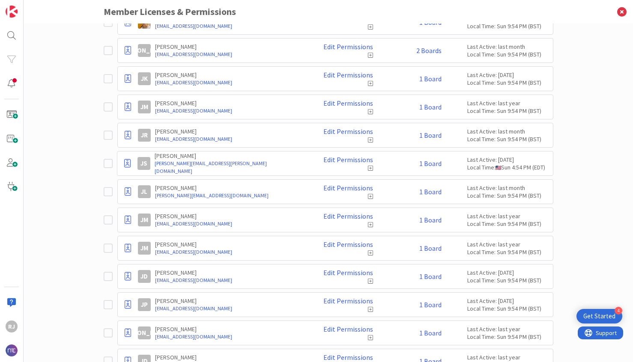
scroll to position [2797, 0]
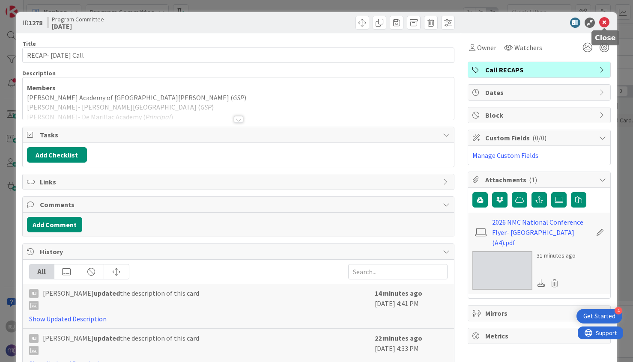
click at [605, 22] on icon at bounding box center [604, 23] width 10 height 10
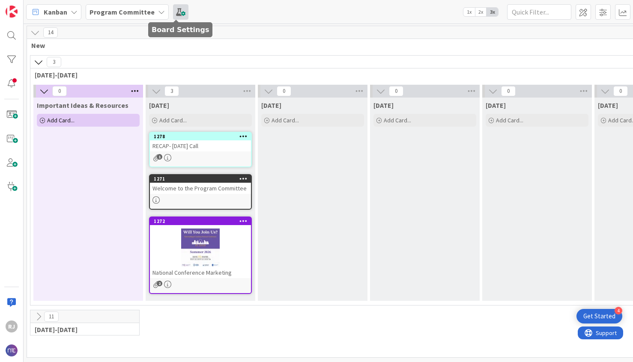
click at [179, 10] on span at bounding box center [180, 11] width 15 height 15
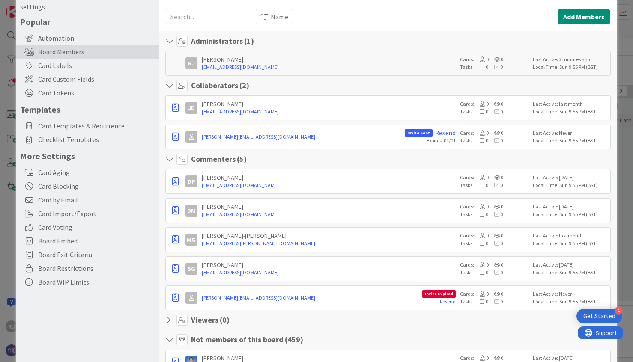
scroll to position [44, 0]
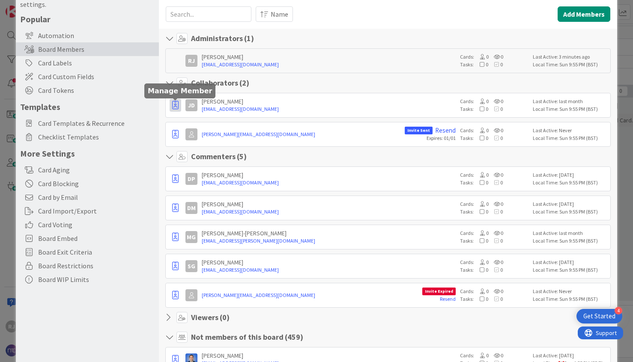
click at [176, 104] on icon "button" at bounding box center [175, 105] width 6 height 9
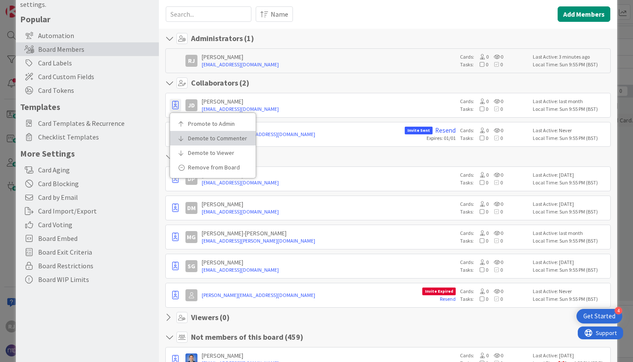
click at [200, 141] on p "Demote to Commenter" at bounding box center [216, 138] width 56 height 6
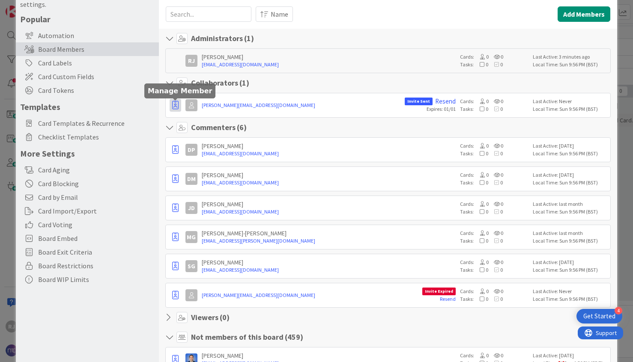
click at [177, 103] on icon "button" at bounding box center [175, 105] width 6 height 9
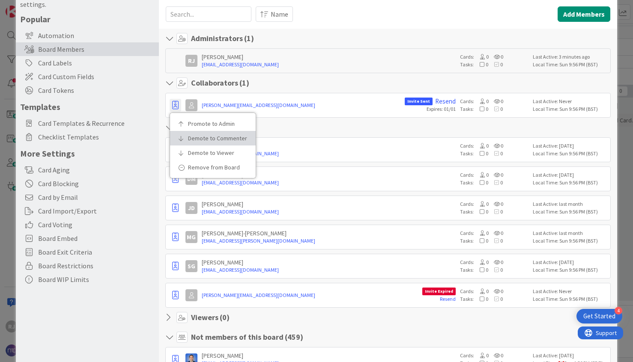
click at [205, 135] on p "Demote to Commenter" at bounding box center [216, 138] width 56 height 6
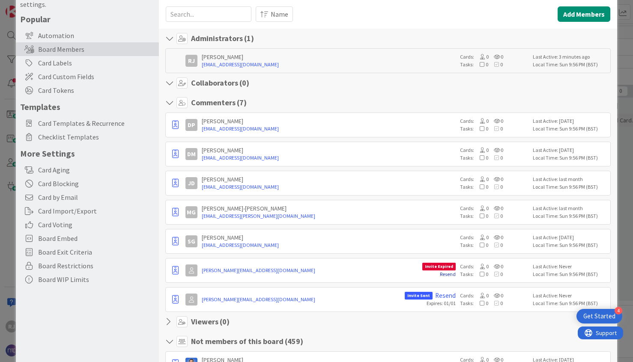
click at [447, 274] on link "Resend" at bounding box center [448, 274] width 16 height 6
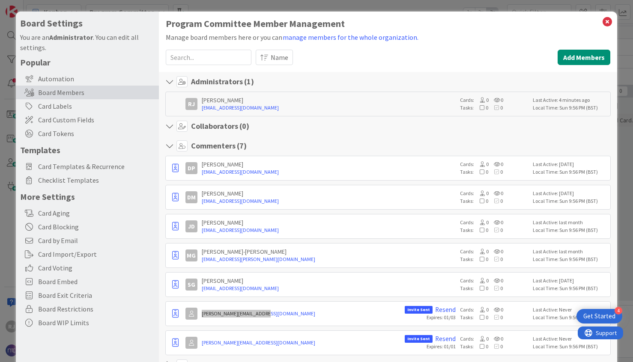
scroll to position [0, 0]
click at [606, 23] on icon at bounding box center [607, 22] width 11 height 12
click at [606, 23] on div "Kanban Program Committee 1x 2x 3x" at bounding box center [328, 12] width 609 height 24
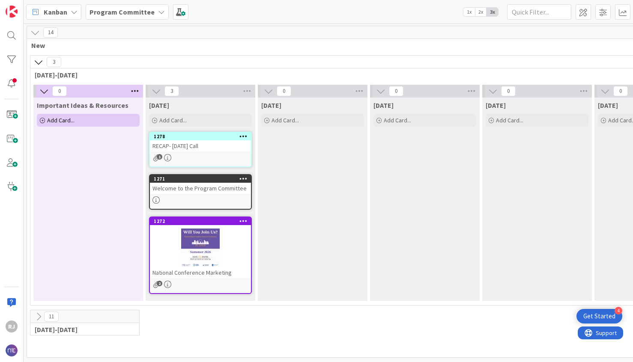
click at [219, 150] on div "RECAP- [DATE] Call" at bounding box center [200, 145] width 101 height 11
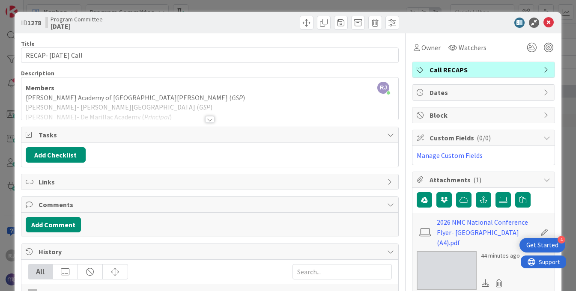
click at [211, 118] on div at bounding box center [209, 119] width 9 height 7
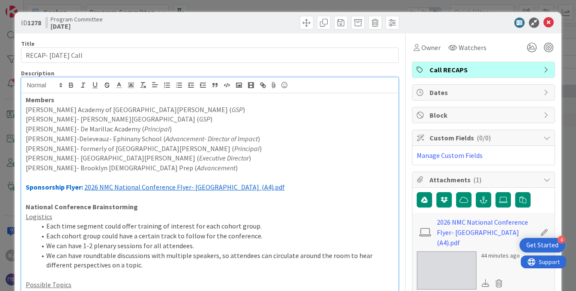
click at [176, 168] on p "Gloria Rivera- Brooklyn Jesuit Prep ( Advancement )" at bounding box center [210, 168] width 369 height 10
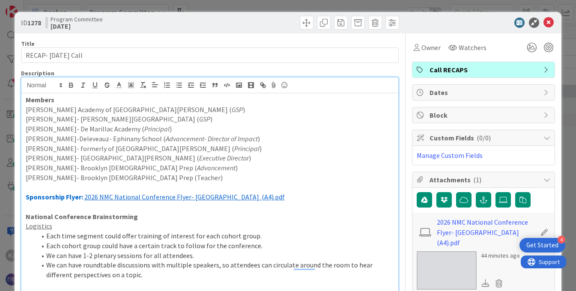
click at [27, 177] on p "Jessica Lococo- Brooklyn Jesuit Prep (Teacher)" at bounding box center [210, 178] width 369 height 10
click at [168, 178] on p "Jessica Lococo- Brooklyn Jesuit Prep (Teacher)" at bounding box center [210, 178] width 369 height 10
click at [27, 177] on p "Jessica Lococo- Brooklyn Jesuit Prep (Teacher)- tenative" at bounding box center [210, 178] width 369 height 10
click at [177, 182] on p "*Jessica Lococo- Brooklyn Jesuit Prep (Teacher)- tenative" at bounding box center [210, 178] width 369 height 10
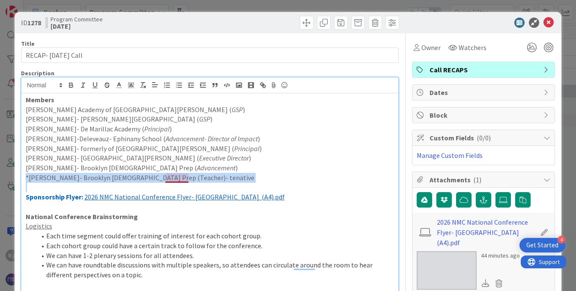
click at [177, 182] on p "*Jessica Lococo- Brooklyn Jesuit Prep (Teacher)- tenative" at bounding box center [210, 178] width 369 height 10
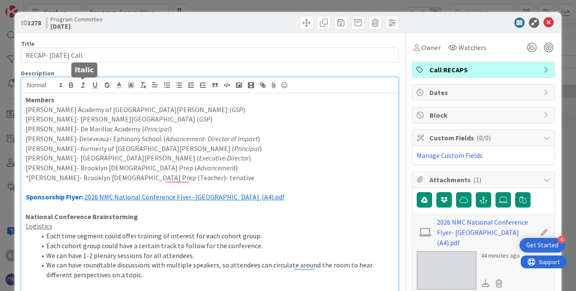
click at [82, 83] on line "button" at bounding box center [83, 83] width 3 height 0
click at [178, 176] on p "*Jessica Lococo- Brooklyn Jesuit Prep (Teacher)- tena ﻿ tive" at bounding box center [210, 178] width 369 height 10
click at [205, 176] on p "*Jessica Lococo- Brooklyn Jesuit Prep (Teacher)- tena ﻿ tive" at bounding box center [210, 178] width 369 height 10
click at [146, 182] on p "*Jessica Lococo- Brooklyn Jesuit Prep (Teacher)- tentative" at bounding box center [210, 178] width 369 height 10
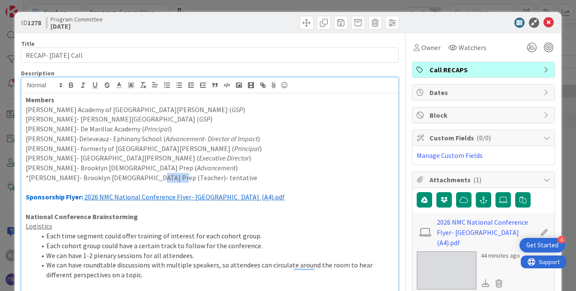
click at [146, 182] on p "*Jessica Lococo- Brooklyn Jesuit Prep (Teacher)- tentative" at bounding box center [210, 178] width 369 height 10
click at [84, 85] on icon "button" at bounding box center [83, 85] width 8 height 8
click at [236, 179] on p "*Jessica Lococo- Brooklyn Jesuit Prep ( Teacher )- tentative" at bounding box center [210, 178] width 369 height 10
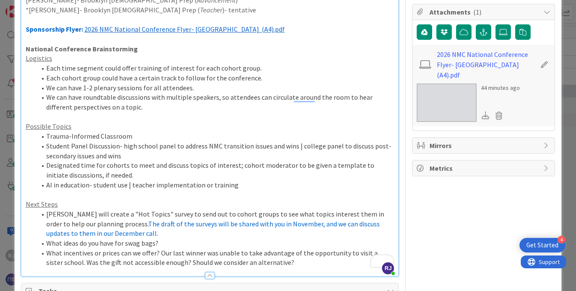
scroll to position [169, 0]
